Goal: Information Seeking & Learning: Learn about a topic

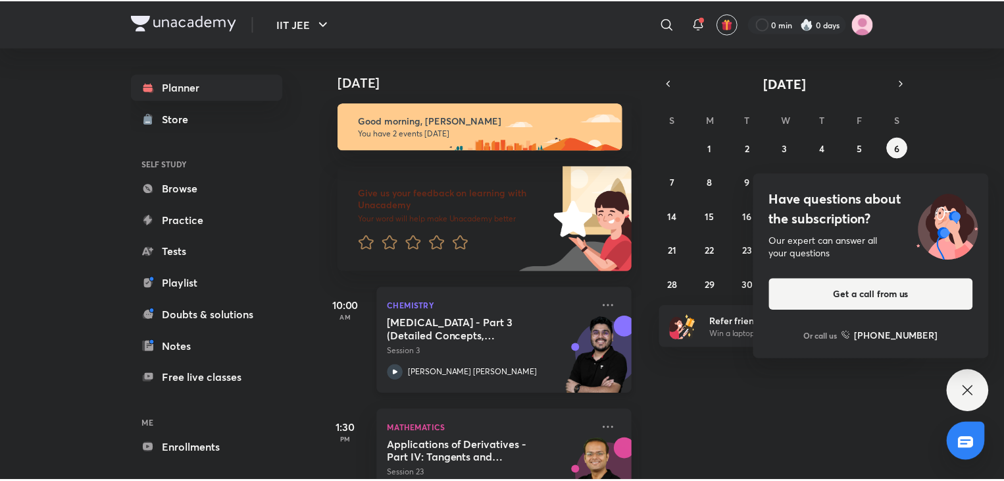
scroll to position [56, 0]
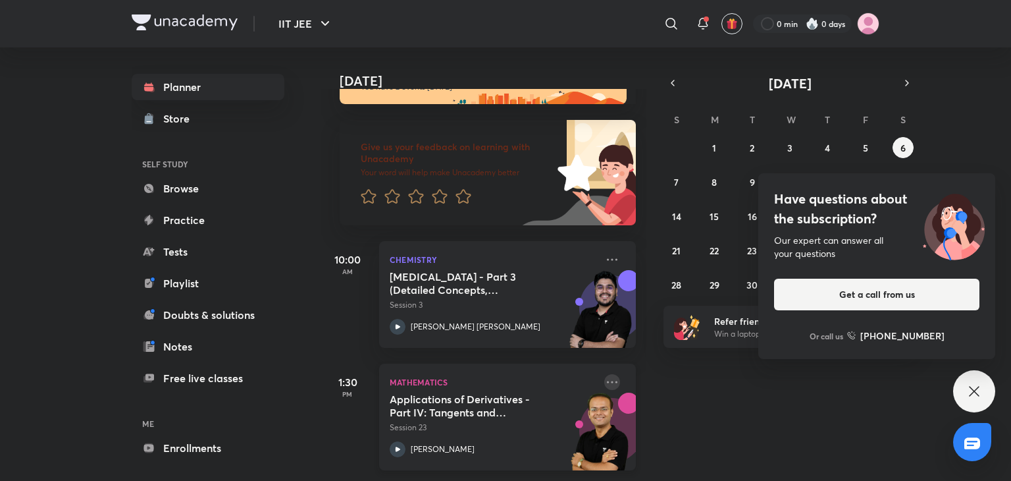
click at [604, 374] on icon at bounding box center [612, 382] width 16 height 16
click at [215, 440] on link "Enrollments" at bounding box center [208, 447] width 153 height 26
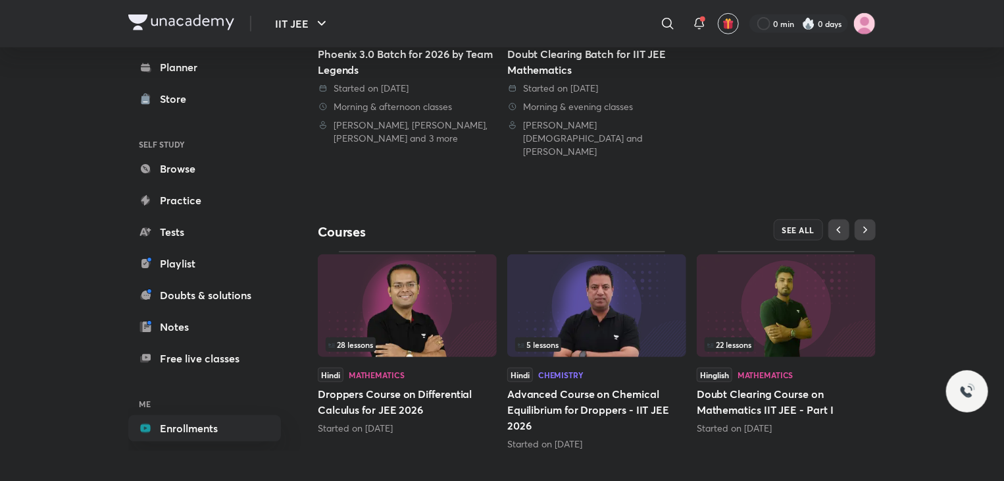
scroll to position [440, 0]
click at [808, 225] on span "SEE ALL" at bounding box center [799, 229] width 33 height 9
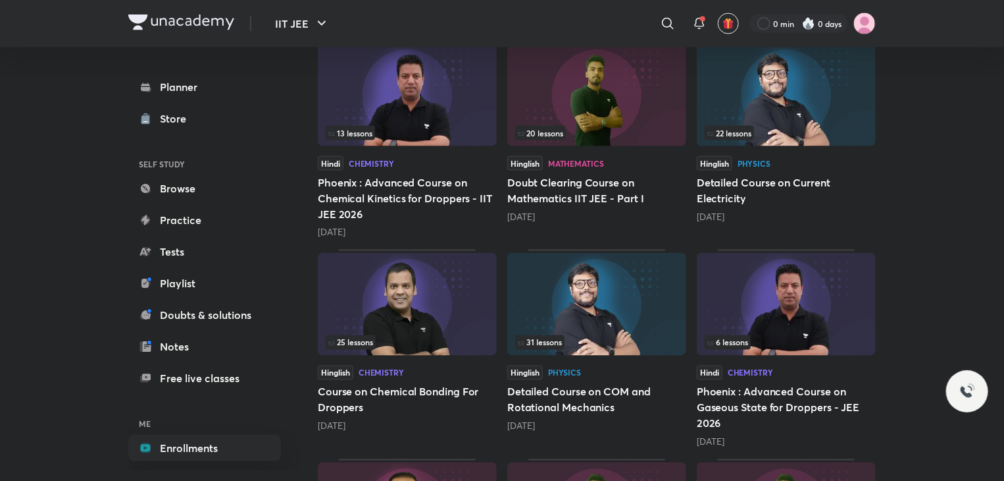
scroll to position [1036, 0]
click at [586, 334] on div "31 lessons" at bounding box center [596, 341] width 163 height 14
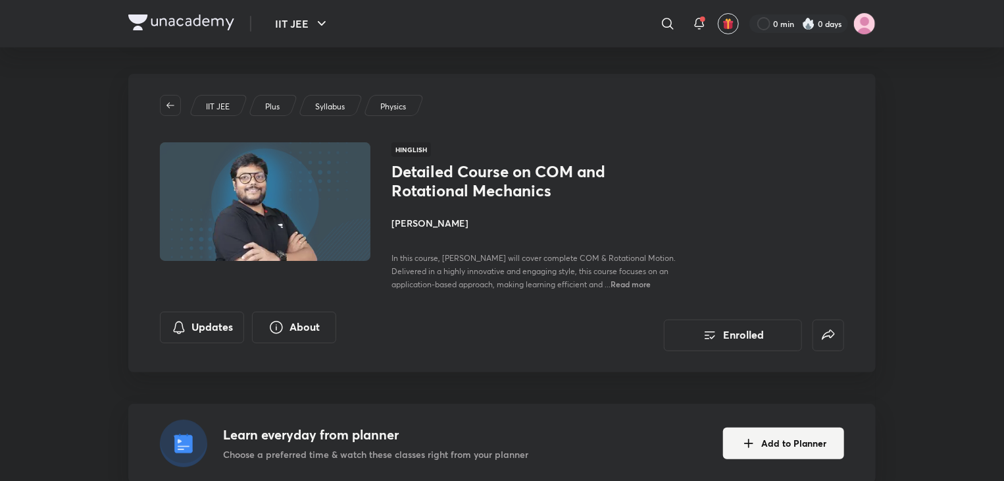
click at [586, 317] on div "Updates About Enrolled" at bounding box center [502, 330] width 685 height 39
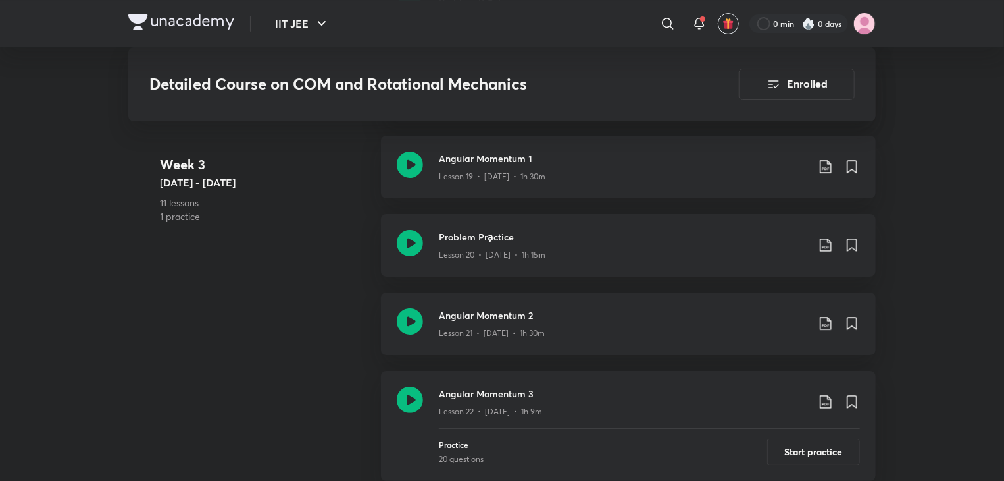
scroll to position [2662, 0]
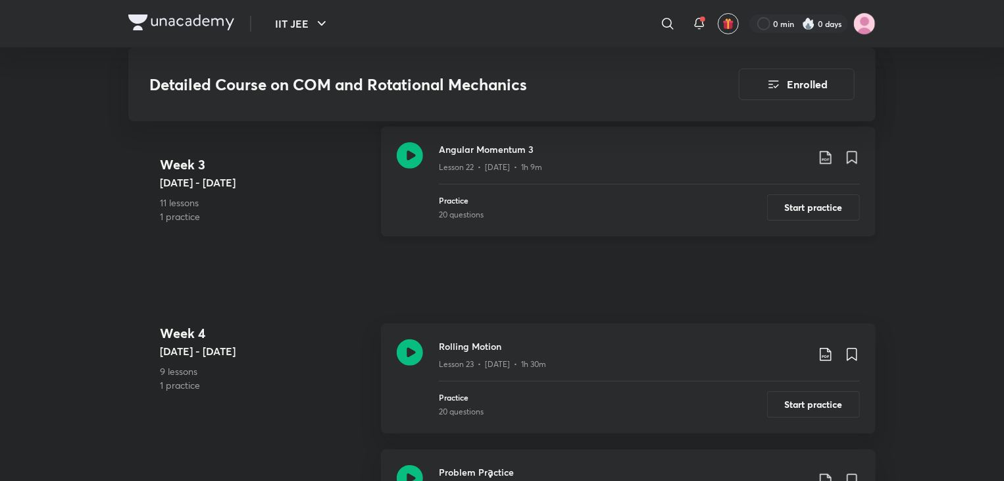
click at [826, 151] on icon at bounding box center [826, 157] width 16 height 16
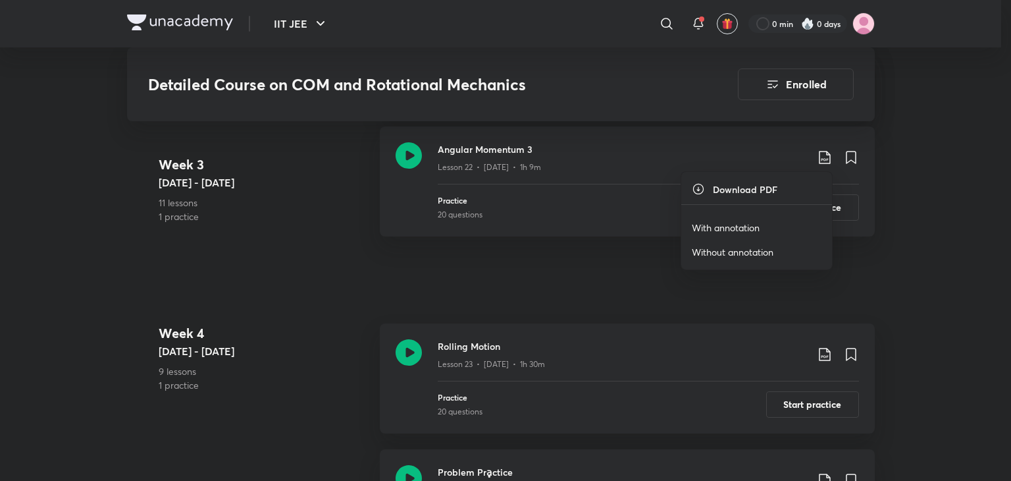
click at [740, 221] on p "With annotation" at bounding box center [726, 228] width 68 height 14
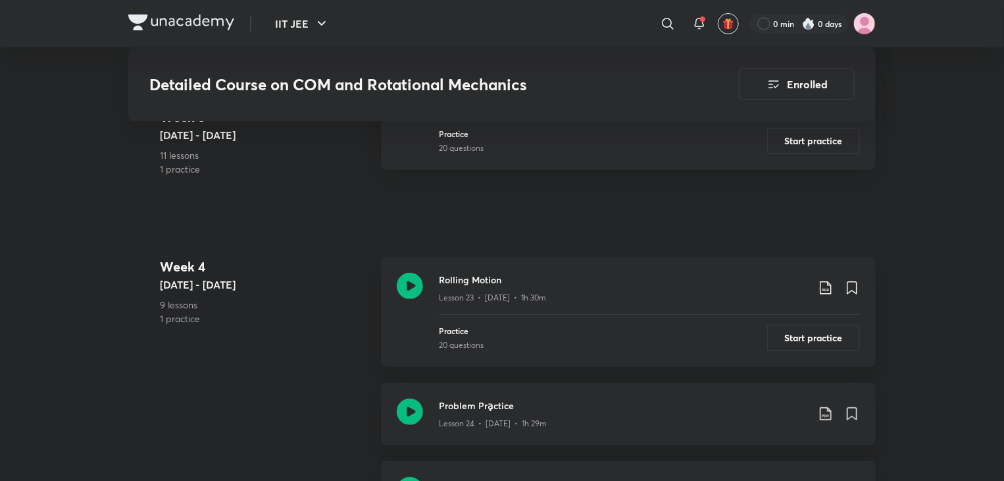
scroll to position [2729, 0]
click at [829, 286] on icon at bounding box center [826, 287] width 16 height 16
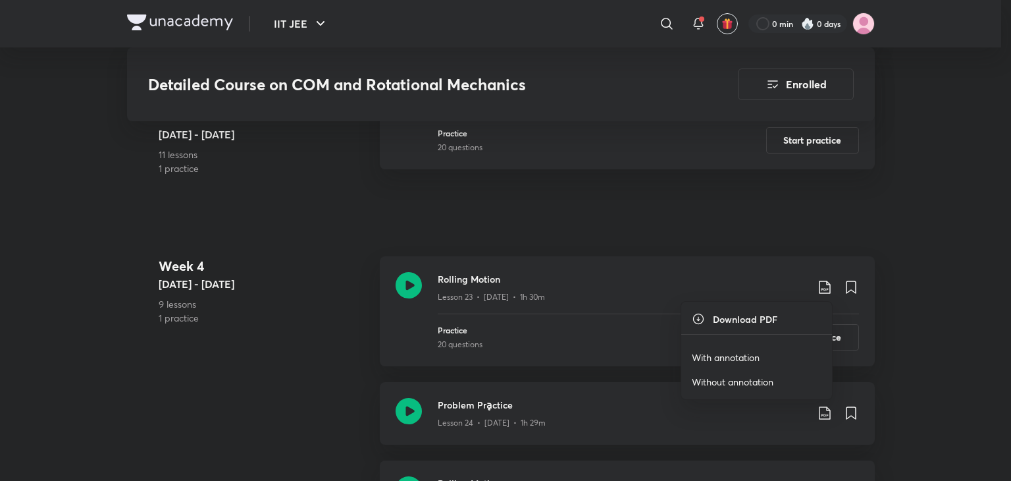
click at [736, 354] on p "With annotation" at bounding box center [726, 357] width 68 height 14
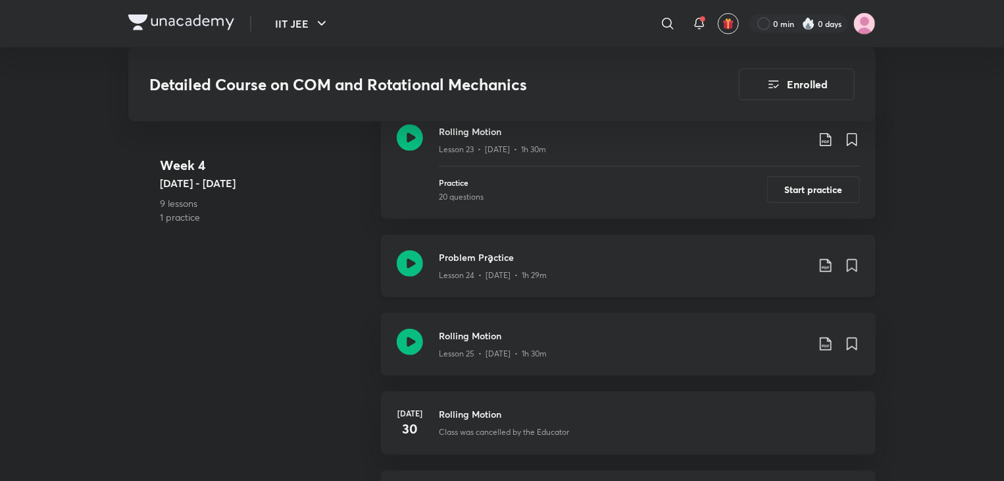
scroll to position [2877, 0]
click at [829, 272] on div "Problem Prḁctice Lesson 24 • [DATE] • 1h 29m" at bounding box center [649, 264] width 421 height 31
click at [825, 262] on icon at bounding box center [826, 265] width 16 height 16
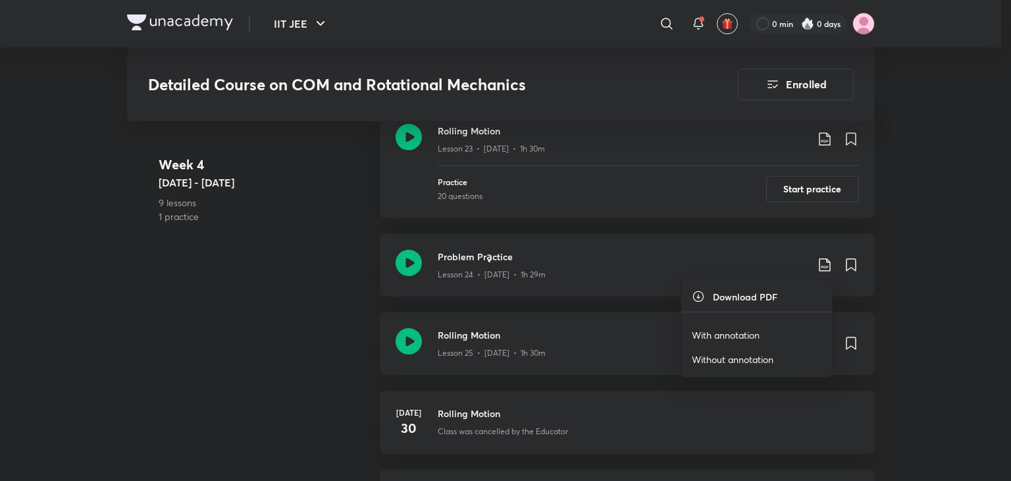
click at [738, 328] on p "With annotation" at bounding box center [726, 335] width 68 height 14
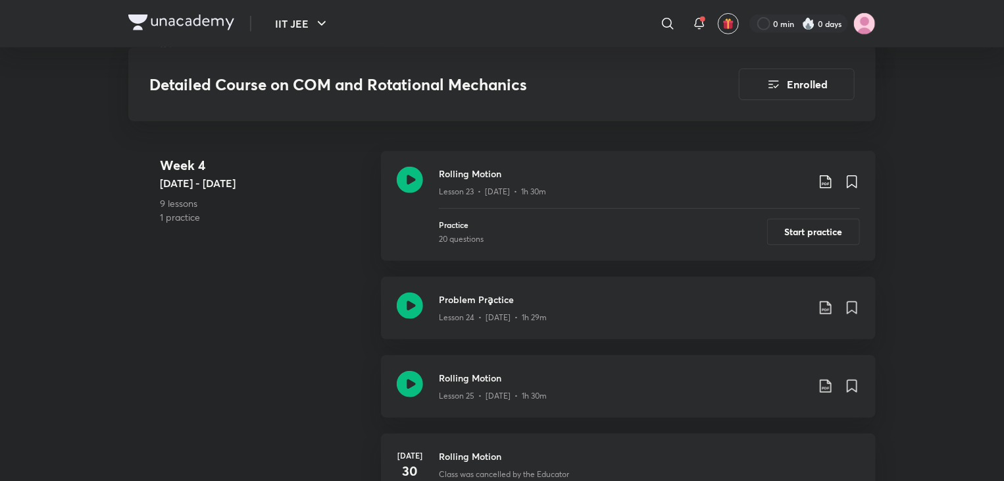
scroll to position [2837, 0]
click at [827, 380] on icon at bounding box center [826, 383] width 16 height 16
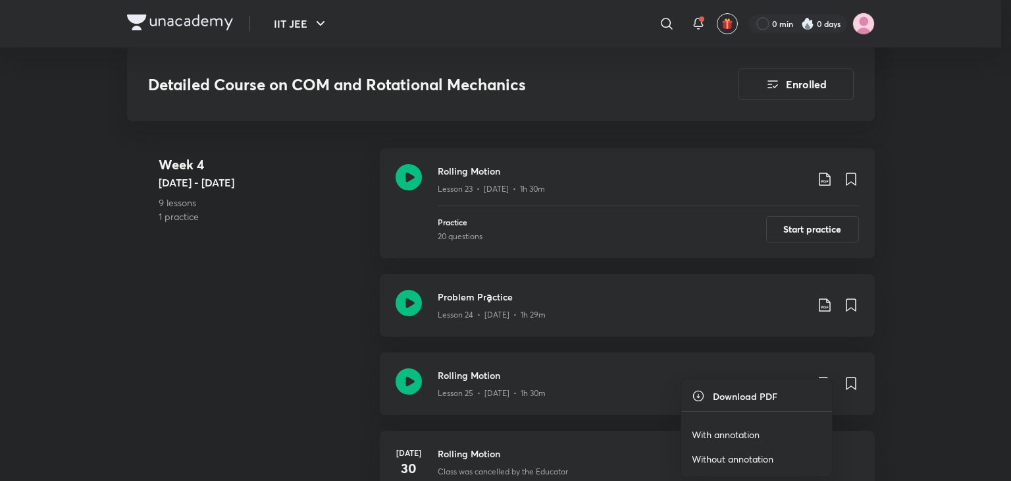
click at [734, 433] on p "With annotation" at bounding box center [726, 434] width 68 height 14
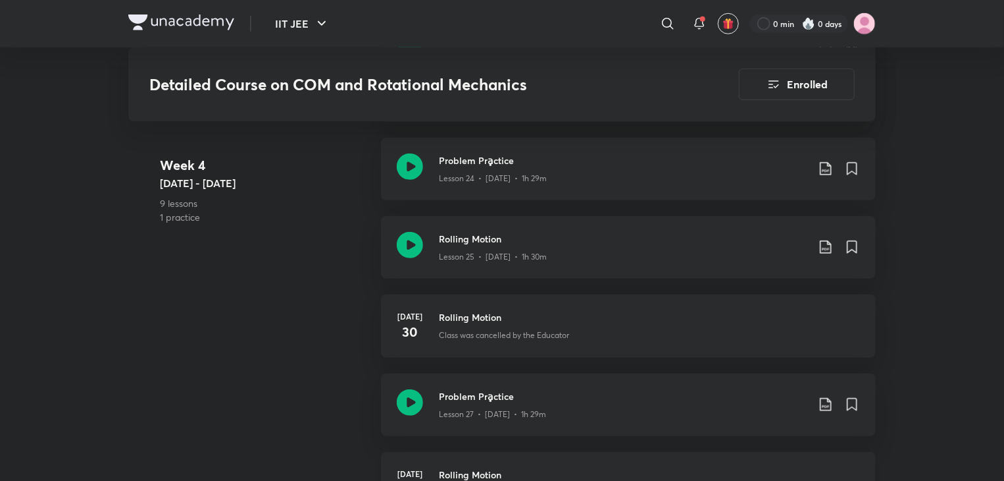
scroll to position [2974, 0]
click at [830, 404] on icon at bounding box center [826, 404] width 16 height 16
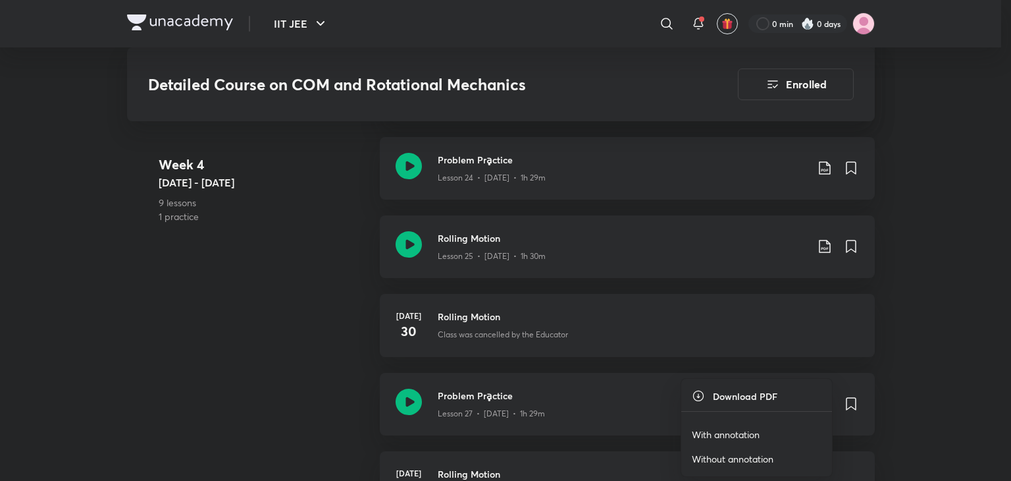
click at [744, 436] on p "With annotation" at bounding box center [726, 434] width 68 height 14
